Goal: Task Accomplishment & Management: Use online tool/utility

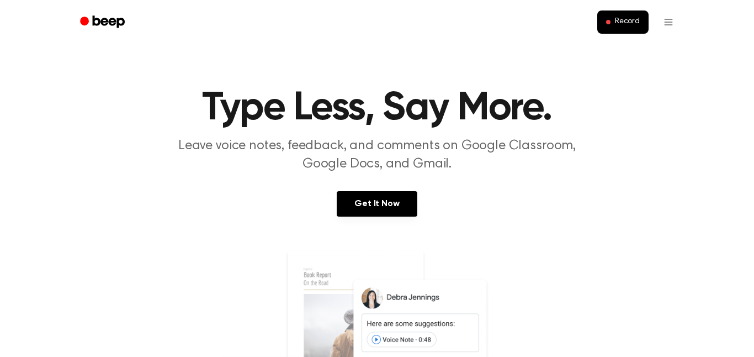
click at [365, 217] on div "Get It Now" at bounding box center [377, 214] width 728 height 47
click at [367, 188] on section "Type Less, Say More. Leave voice notes, feedback, and comments on Google Classr…" at bounding box center [377, 298] width 728 height 420
click at [367, 199] on link "Get It Now" at bounding box center [377, 203] width 80 height 25
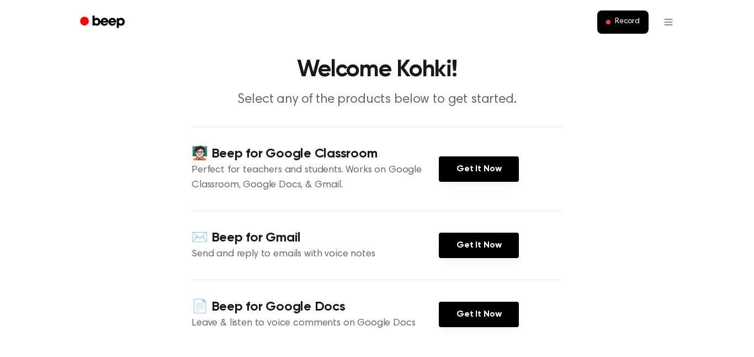
scroll to position [20, 0]
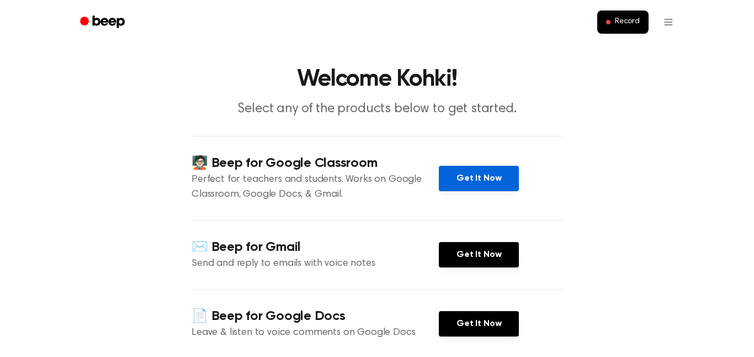
click at [475, 189] on link "Get It Now" at bounding box center [479, 178] width 80 height 25
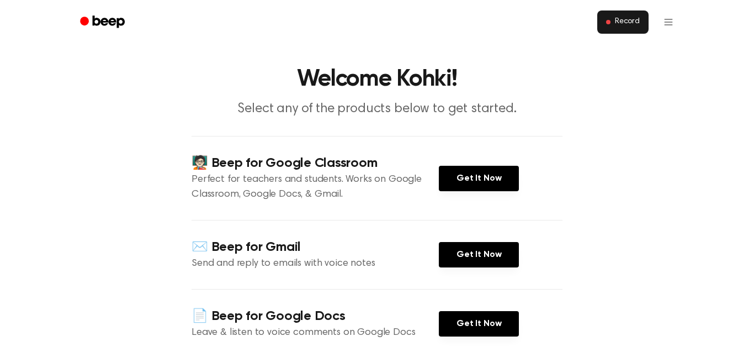
click at [632, 25] on span "Record" at bounding box center [627, 22] width 25 height 10
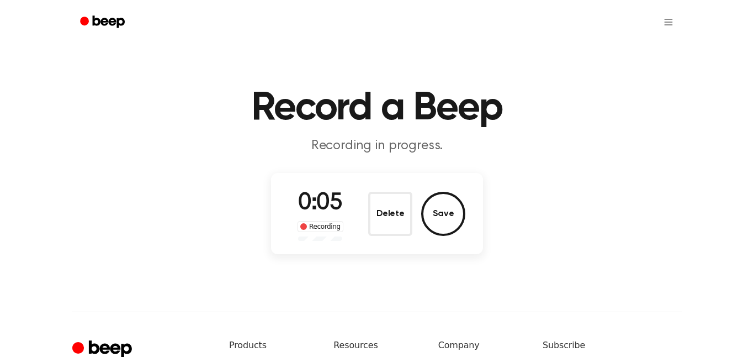
scroll to position [20, 0]
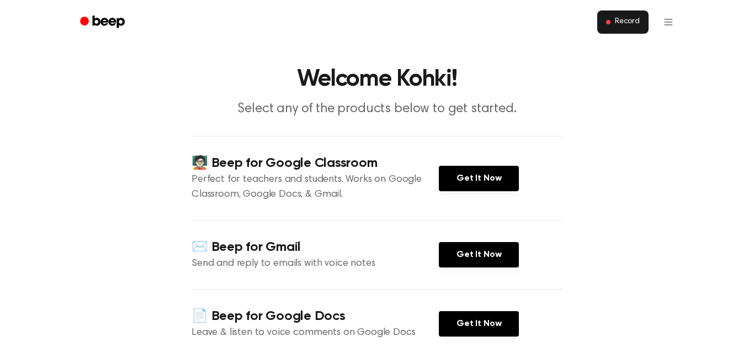
click at [633, 18] on span "Record" at bounding box center [627, 22] width 25 height 10
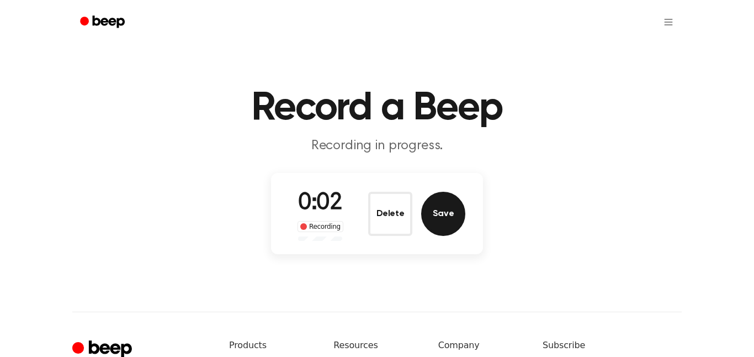
click at [438, 225] on button "Save" at bounding box center [443, 214] width 44 height 44
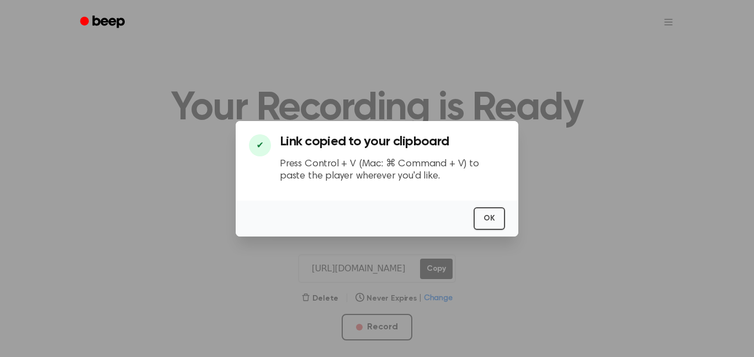
scroll to position [20, 0]
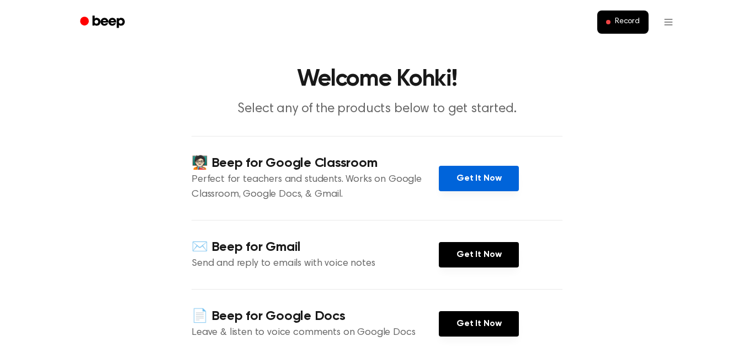
click at [474, 174] on link "Get It Now" at bounding box center [479, 178] width 80 height 25
